Goal: Task Accomplishment & Management: Use online tool/utility

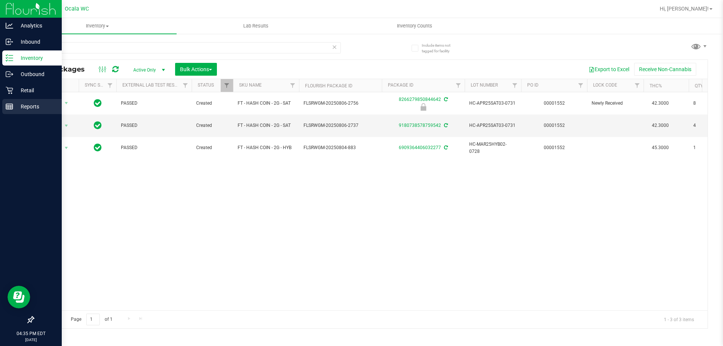
click at [6, 107] on icon at bounding box center [10, 107] width 8 height 8
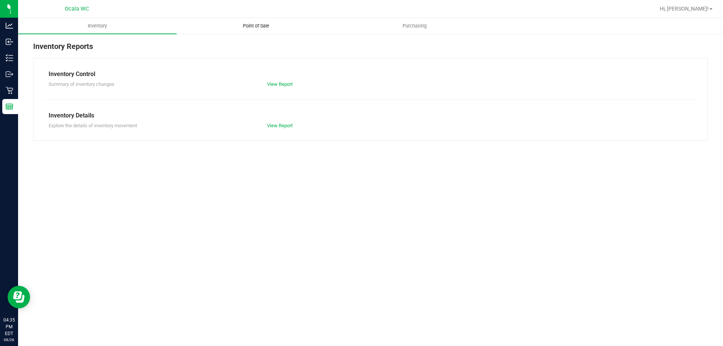
click at [260, 29] on span "Point of Sale" at bounding box center [256, 26] width 47 height 7
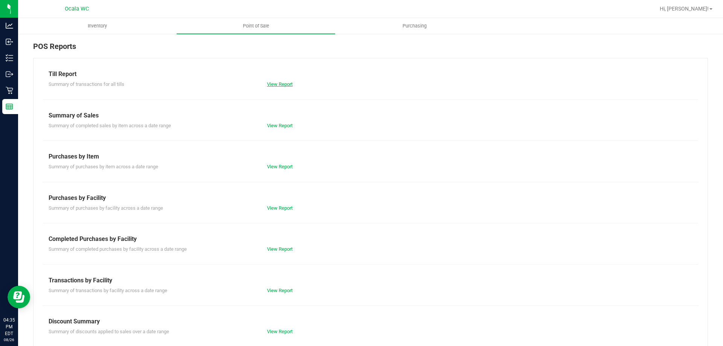
click at [271, 86] on link "View Report" at bounding box center [280, 84] width 26 height 6
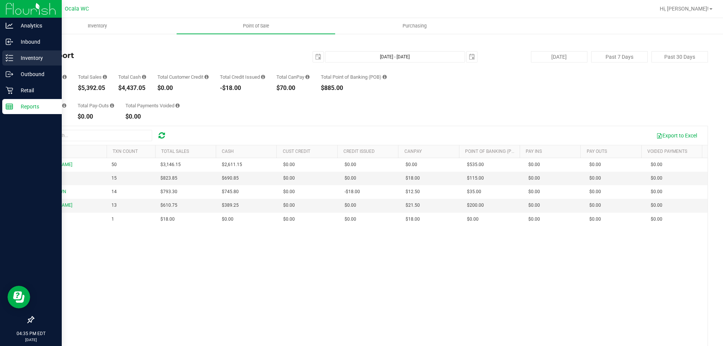
click at [30, 53] on div "Inventory" at bounding box center [32, 57] width 60 height 15
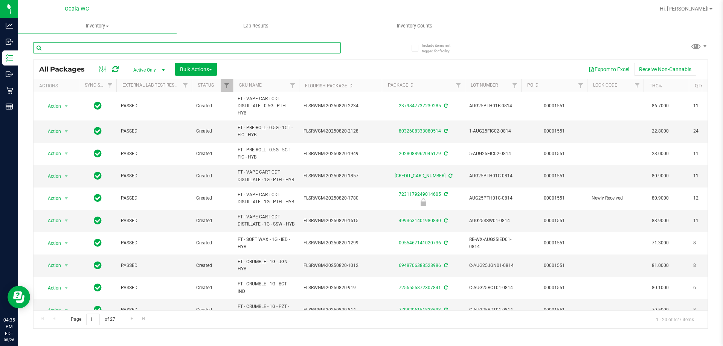
click at [156, 44] on input "text" at bounding box center [187, 47] width 308 height 11
click at [155, 49] on input "text" at bounding box center [187, 47] width 308 height 11
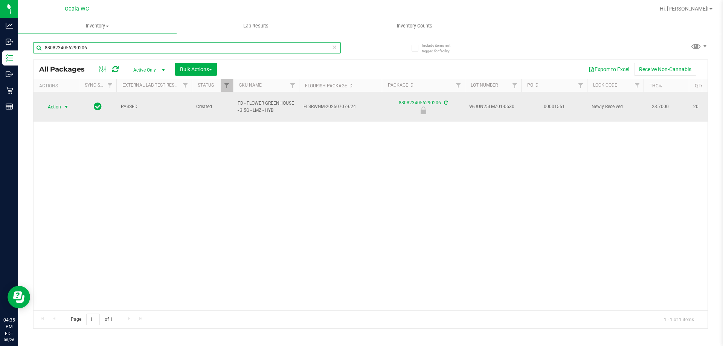
type input "8808234056290206"
click at [57, 105] on span "Action" at bounding box center [51, 107] width 20 height 11
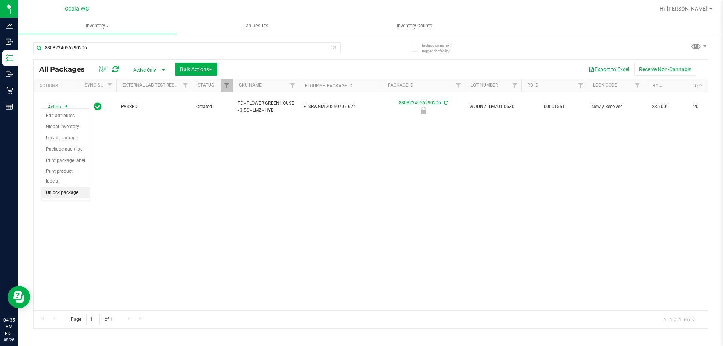
click at [63, 187] on li "Unlock package" at bounding box center [65, 192] width 48 height 11
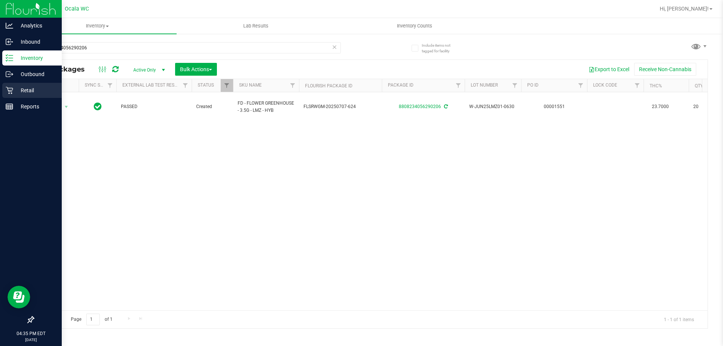
click at [24, 87] on p "Retail" at bounding box center [35, 90] width 45 height 9
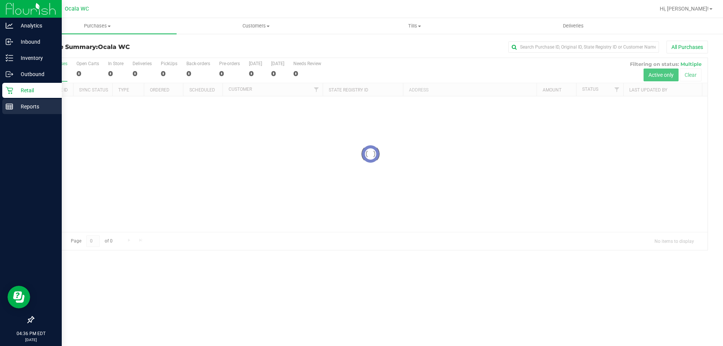
click at [31, 108] on p "Reports" at bounding box center [35, 106] width 45 height 9
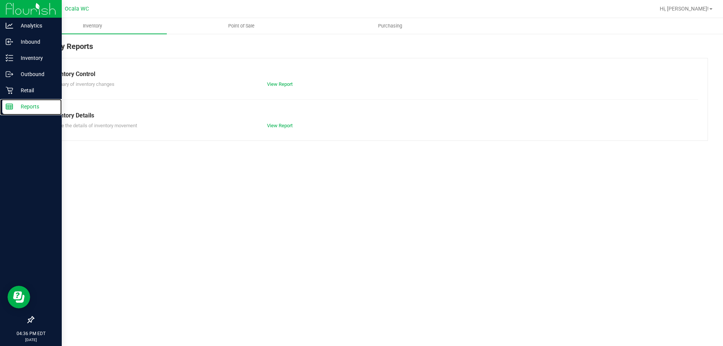
click at [31, 107] on p "Reports" at bounding box center [35, 106] width 45 height 9
click at [243, 23] on span "Point of Sale" at bounding box center [241, 26] width 47 height 7
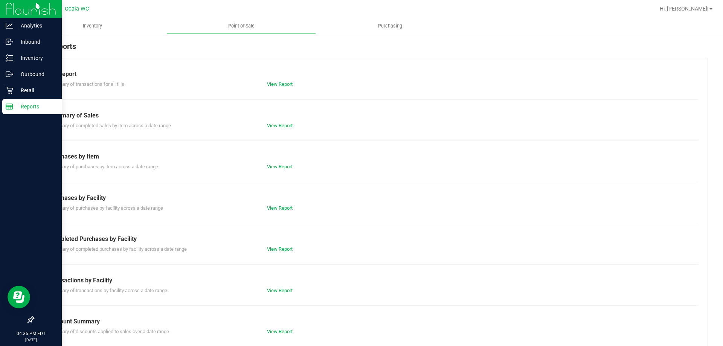
click at [275, 81] on div "View Report" at bounding box center [370, 85] width 218 height 8
click at [278, 86] on link "View Report" at bounding box center [280, 84] width 26 height 6
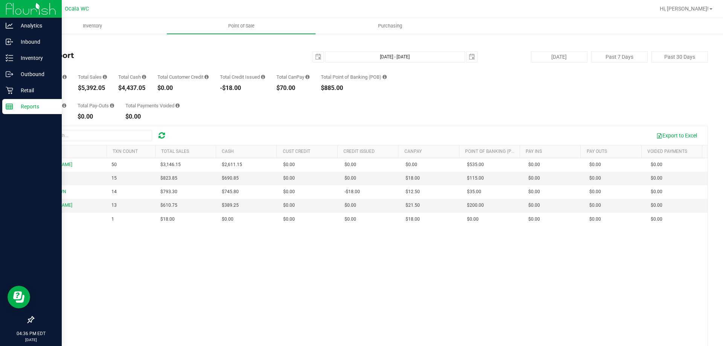
click at [475, 126] on div "Export to Excel" at bounding box center [371, 135] width 674 height 19
click at [25, 88] on p "Retail" at bounding box center [35, 90] width 45 height 9
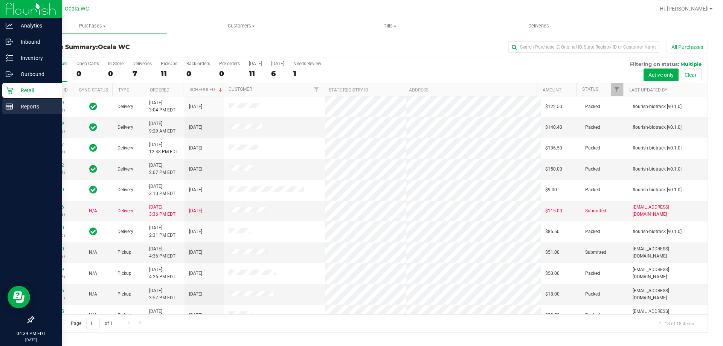
click at [19, 104] on p "Reports" at bounding box center [35, 106] width 45 height 9
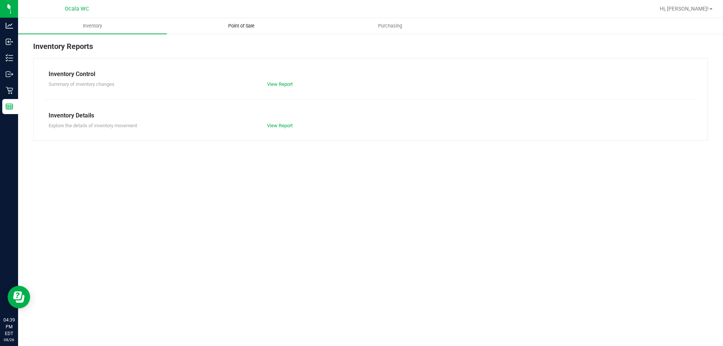
click at [244, 24] on span "Point of Sale" at bounding box center [241, 26] width 47 height 7
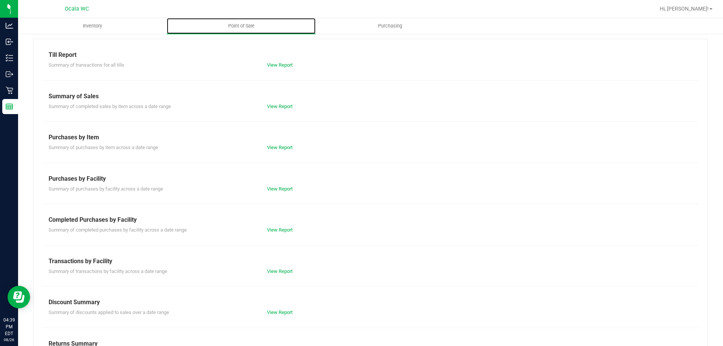
scroll to position [38, 0]
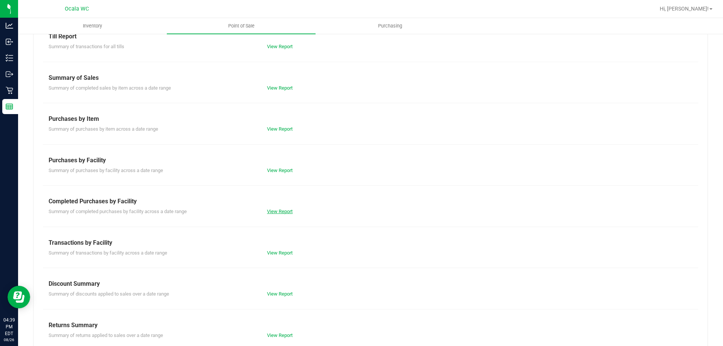
click at [276, 213] on link "View Report" at bounding box center [280, 212] width 26 height 6
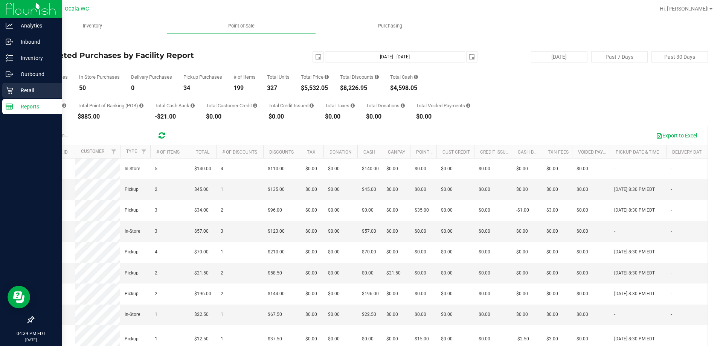
click at [23, 95] on p "Retail" at bounding box center [35, 90] width 45 height 9
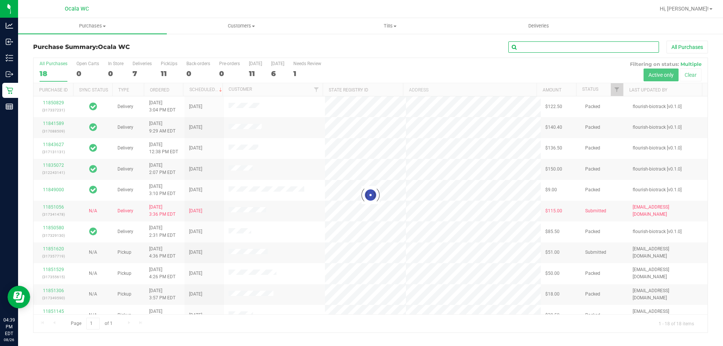
click at [539, 50] on input "text" at bounding box center [583, 46] width 151 height 11
type input "k"
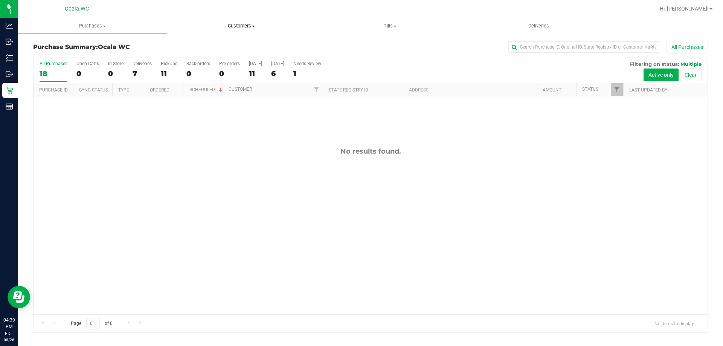
click at [243, 27] on span "Customers" at bounding box center [241, 26] width 148 height 7
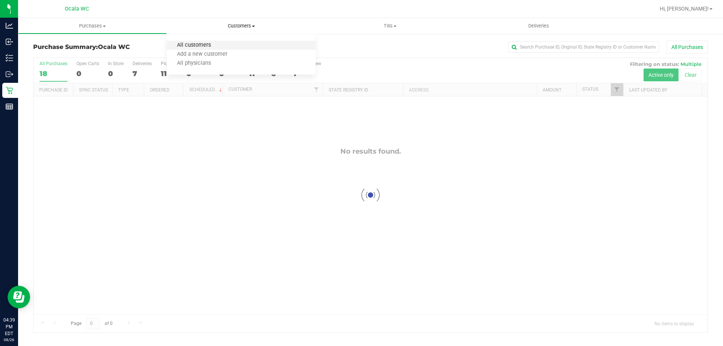
click at [193, 46] on span "All customers" at bounding box center [194, 45] width 54 height 6
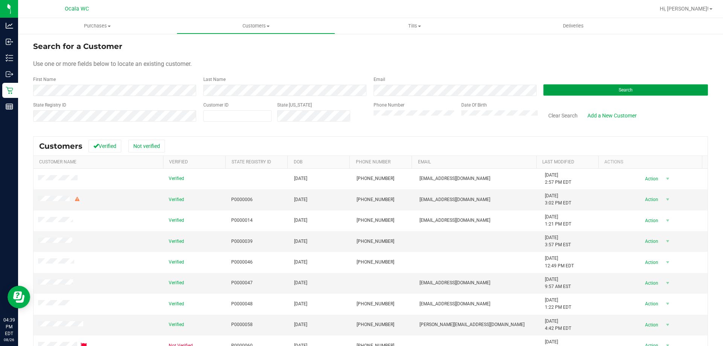
click at [600, 93] on button "Search" at bounding box center [626, 89] width 165 height 11
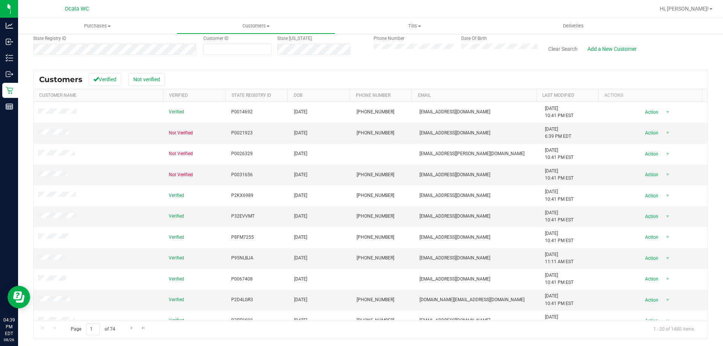
click at [573, 95] on th "Last Modified" at bounding box center [567, 95] width 62 height 13
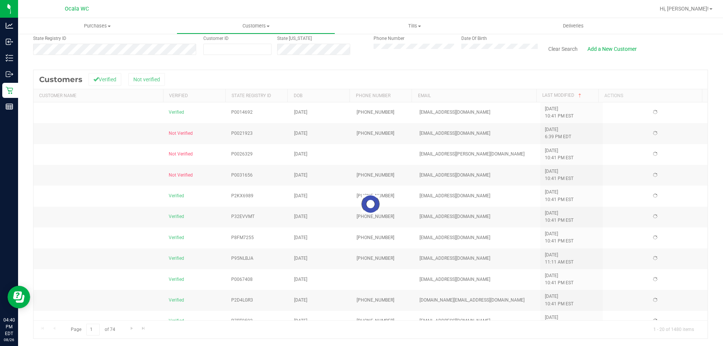
click at [573, 95] on div at bounding box center [371, 204] width 674 height 269
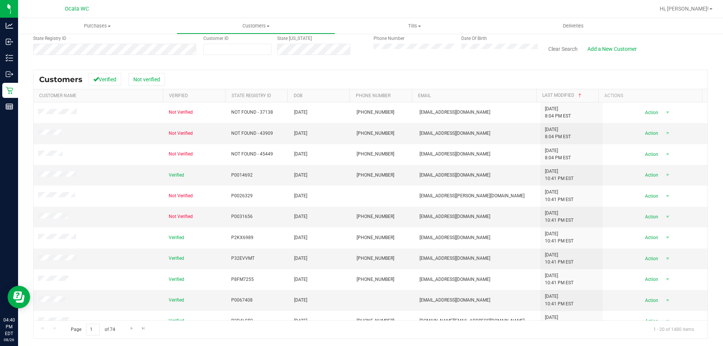
click at [283, 86] on div "Customers Verified Not verified" at bounding box center [371, 79] width 674 height 19
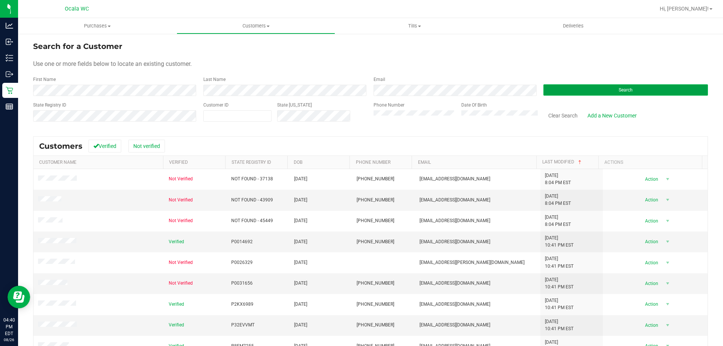
click at [602, 89] on button "Search" at bounding box center [626, 89] width 165 height 11
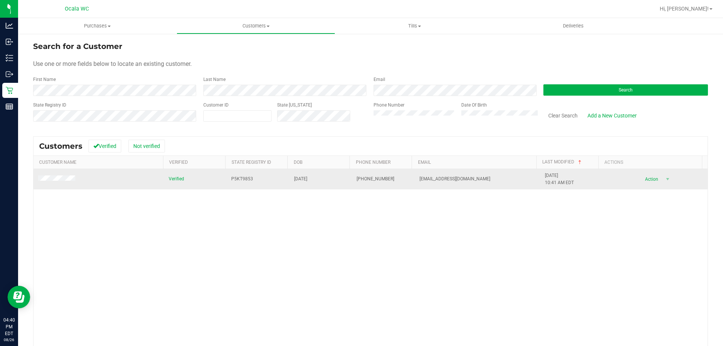
click at [54, 175] on td at bounding box center [99, 179] width 131 height 20
click at [57, 183] on td at bounding box center [99, 179] width 131 height 20
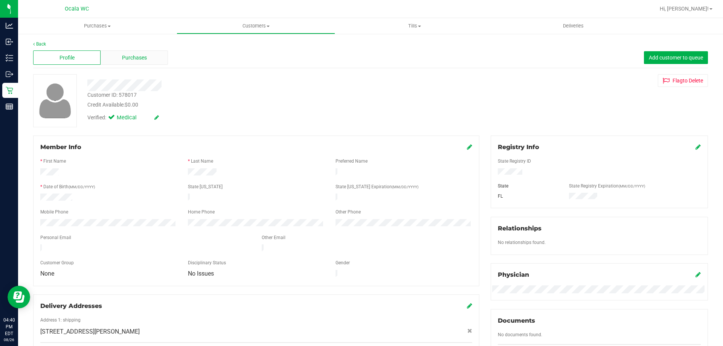
click at [143, 55] on span "Purchases" at bounding box center [134, 58] width 25 height 8
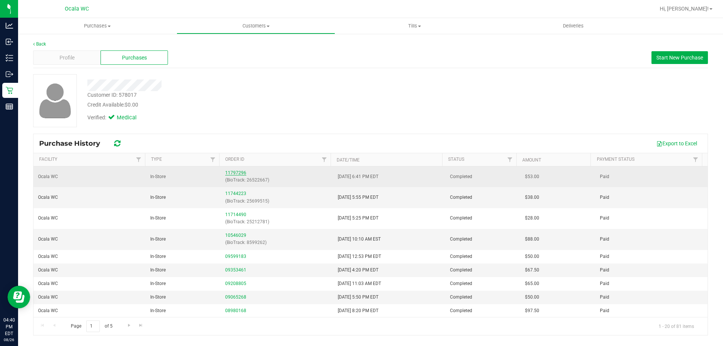
click at [241, 174] on link "11797296" at bounding box center [235, 172] width 21 height 5
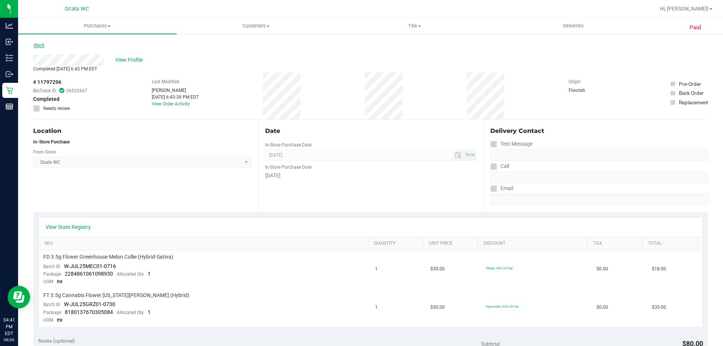
click at [43, 46] on link "Back" at bounding box center [38, 45] width 11 height 5
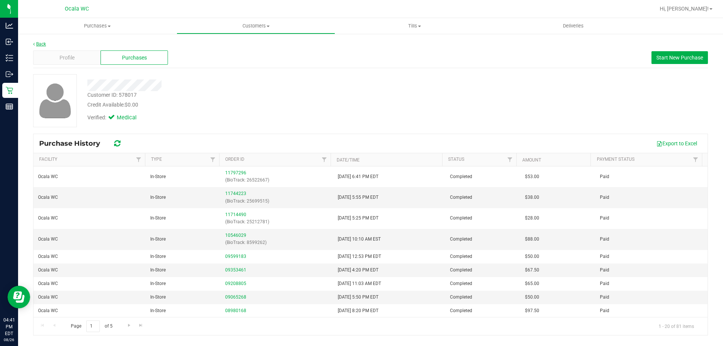
click at [40, 44] on link "Back" at bounding box center [39, 43] width 13 height 5
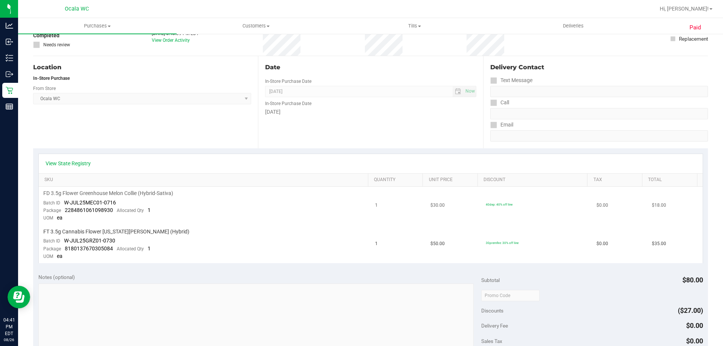
scroll to position [113, 0]
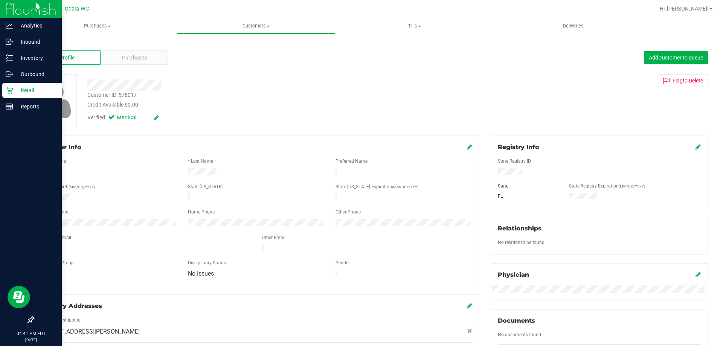
click at [16, 94] on p "Retail" at bounding box center [35, 90] width 45 height 9
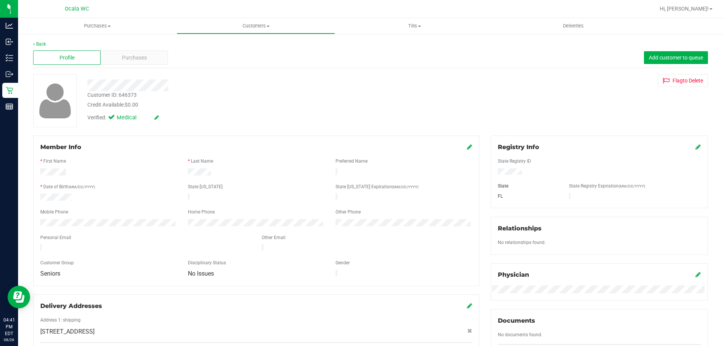
click at [41, 48] on div "Profile Purchases Add customer to queue" at bounding box center [370, 57] width 675 height 21
click at [40, 42] on link "Back" at bounding box center [39, 43] width 13 height 5
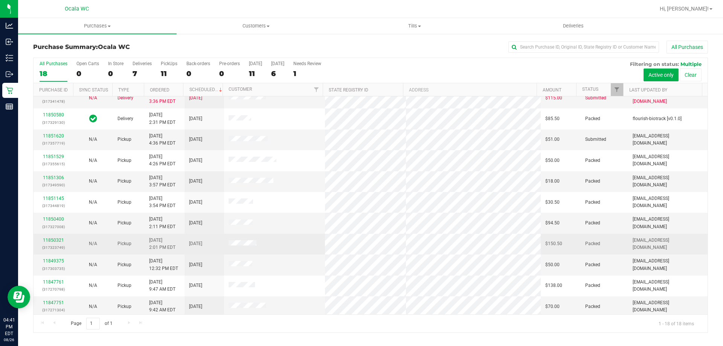
scroll to position [157, 0]
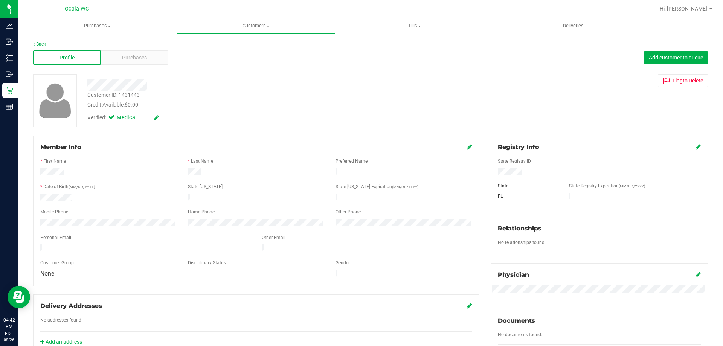
click at [39, 43] on link "Back" at bounding box center [39, 43] width 13 height 5
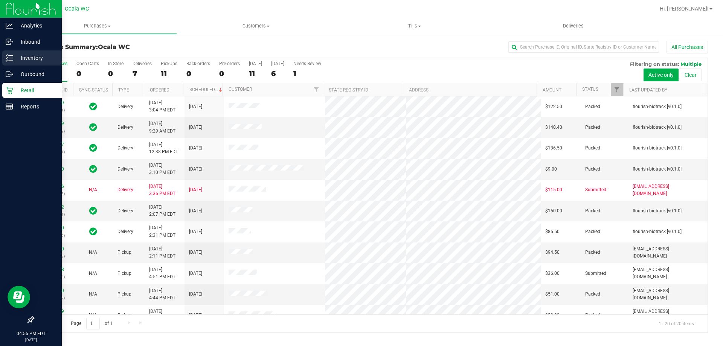
click at [21, 55] on p "Inventory" at bounding box center [35, 57] width 45 height 9
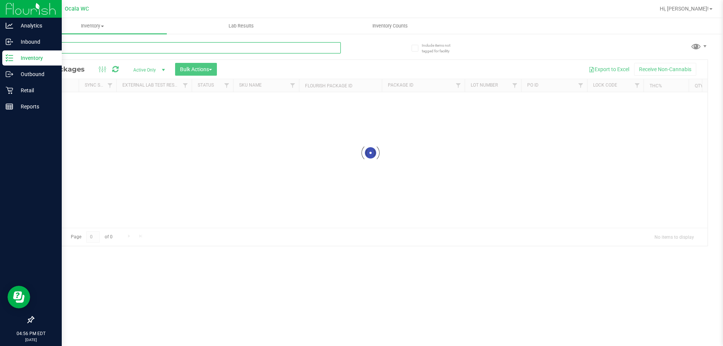
click at [170, 43] on div "Inventory All packages All inventory Waste log Create inventory Lab Results Inv…" at bounding box center [370, 182] width 705 height 328
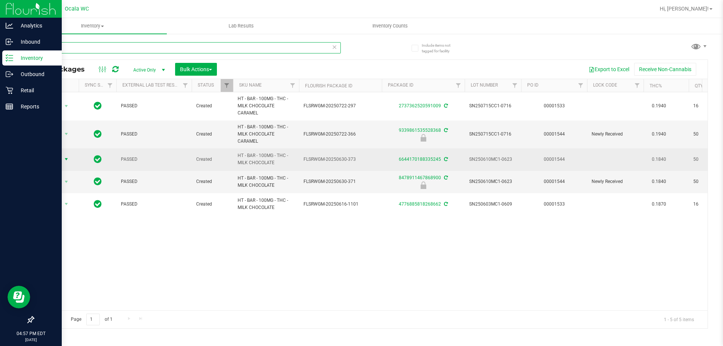
type input "milk"
click at [70, 159] on span "select" at bounding box center [66, 159] width 9 height 11
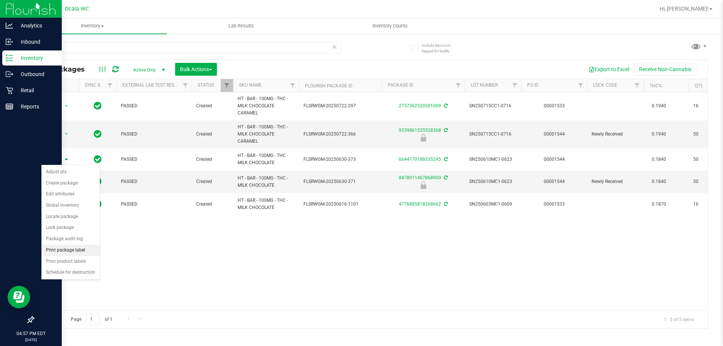
click at [71, 253] on li "Print package label" at bounding box center [70, 250] width 58 height 11
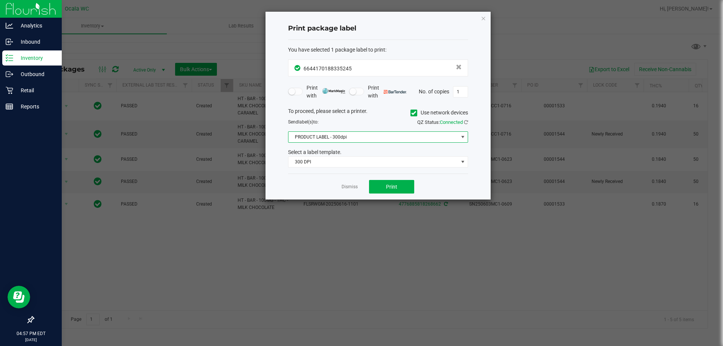
click at [345, 140] on span "PRODUCT LABEL - 300dpi" at bounding box center [374, 137] width 170 height 11
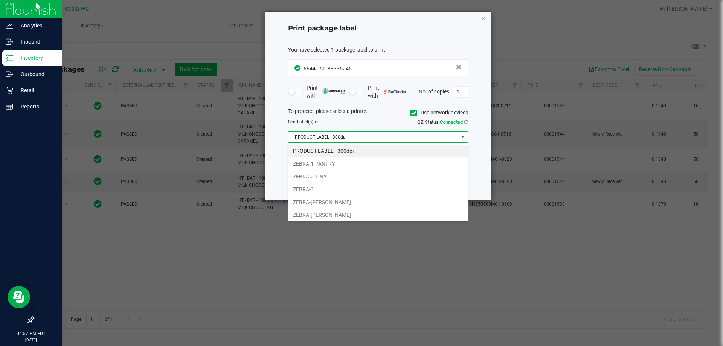
scroll to position [11, 180]
click at [329, 163] on li "ZEBRA-1-PANTRY" at bounding box center [378, 163] width 179 height 13
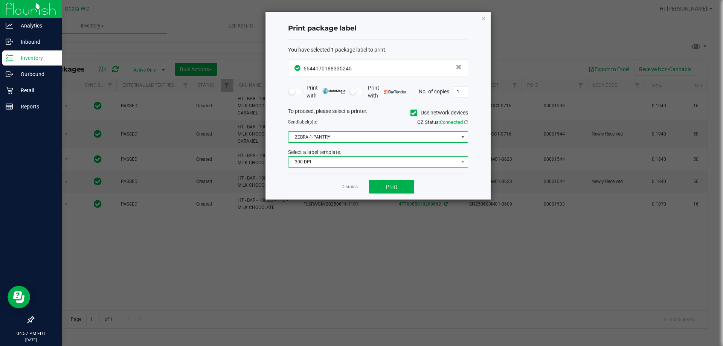
click at [335, 160] on span "300 DPI" at bounding box center [374, 162] width 170 height 11
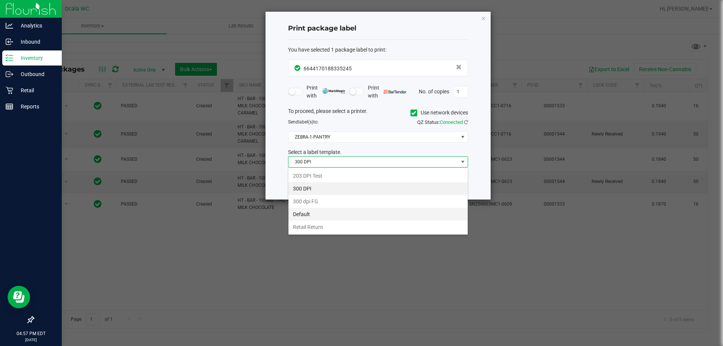
click at [314, 215] on li "Default" at bounding box center [378, 214] width 179 height 13
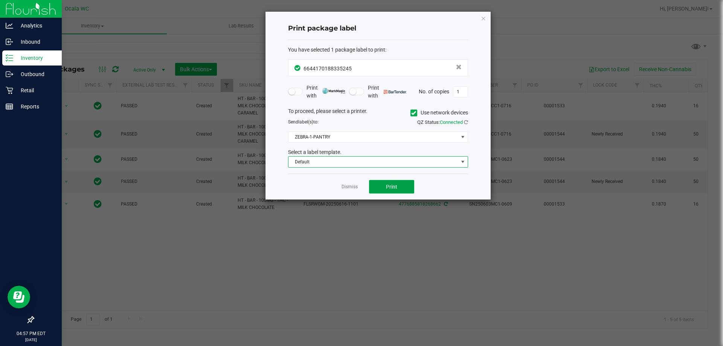
click at [392, 189] on span "Print" at bounding box center [391, 187] width 11 height 6
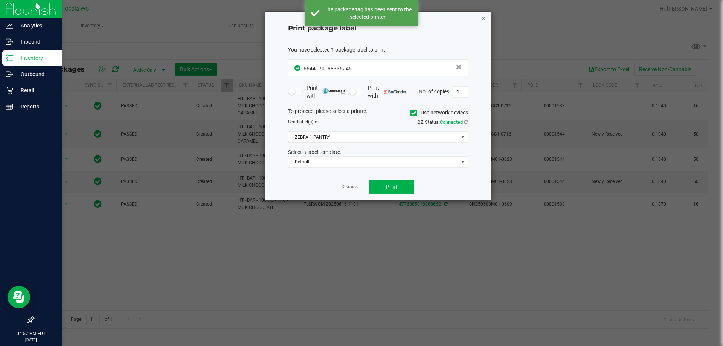
click at [483, 17] on icon "button" at bounding box center [483, 18] width 5 height 9
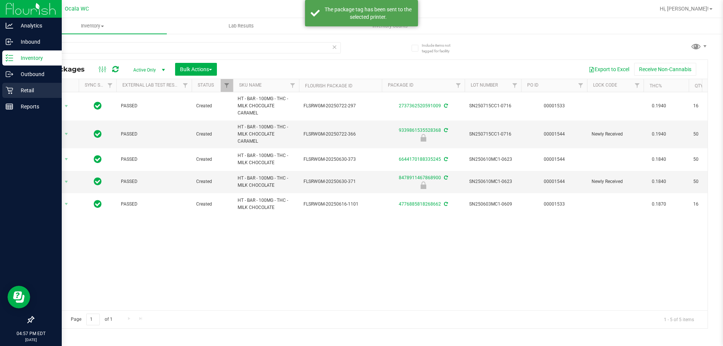
click at [11, 90] on icon at bounding box center [10, 91] width 8 height 8
